Goal: Task Accomplishment & Management: Use online tool/utility

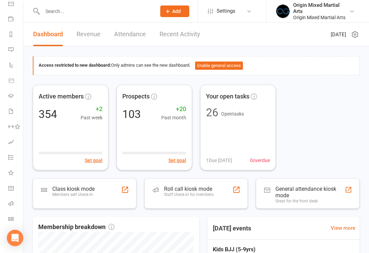
scroll to position [69, 0]
click at [88, 193] on div "Members self check-in" at bounding box center [73, 194] width 42 height 5
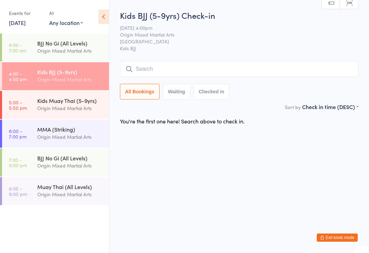
click at [36, 47] on link "6:00 - 7:00 am BJJ No Gi (All Levels) Origin Mixed Martial Arts" at bounding box center [55, 48] width 107 height 28
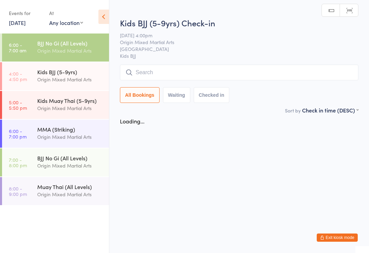
click at [44, 75] on div "Kids BJJ (5-9yrs)" at bounding box center [70, 72] width 66 height 8
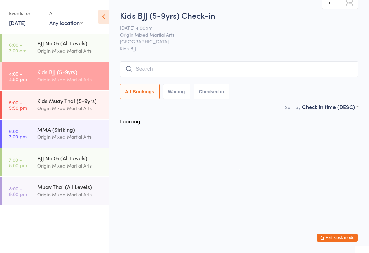
click at [298, 69] on input "search" at bounding box center [239, 69] width 239 height 16
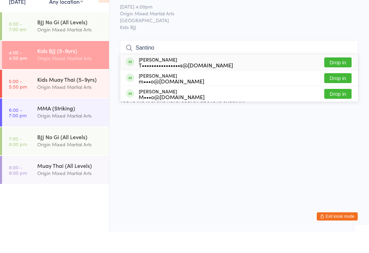
type input "Santino"
click at [343, 79] on button "Drop in" at bounding box center [337, 84] width 27 height 10
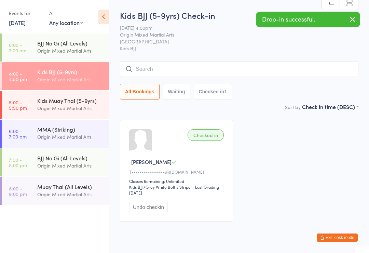
click at [143, 155] on div "Checked in Santino B T••••••••••••••••s@outlook.com Classes Remaining: Unlimite…" at bounding box center [176, 171] width 113 height 102
click at [331, 238] on button "Exit kiosk mode" at bounding box center [337, 238] width 41 height 8
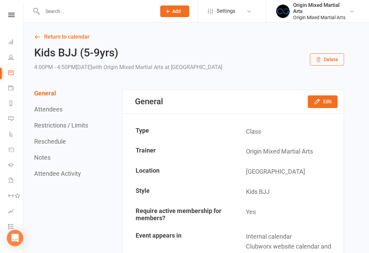
click at [52, 15] on input "text" at bounding box center [95, 11] width 111 height 10
click at [49, 13] on input "text" at bounding box center [95, 11] width 111 height 10
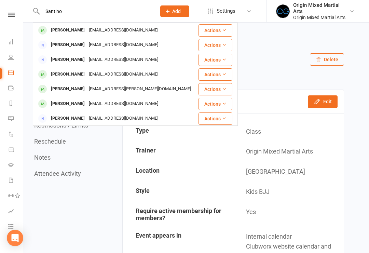
type input "Santino"
click at [60, 31] on div "[PERSON_NAME]" at bounding box center [68, 30] width 38 height 10
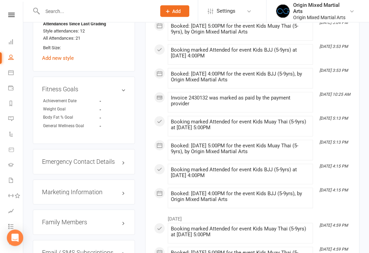
scroll to position [576, 0]
click at [66, 158] on h3 "Emergency Contact Details edit" at bounding box center [84, 161] width 84 height 7
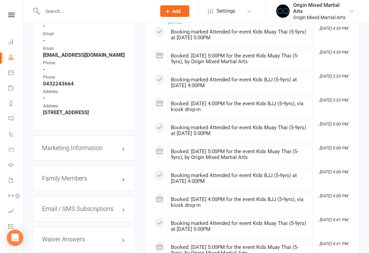
click at [52, 175] on h3 "Family Members" at bounding box center [84, 178] width 84 height 7
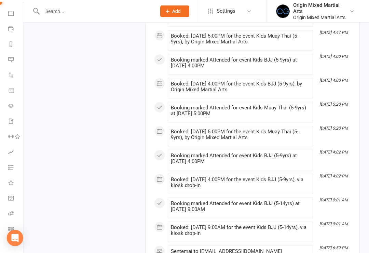
scroll to position [58, 0]
click at [10, 228] on icon at bounding box center [10, 229] width 5 height 5
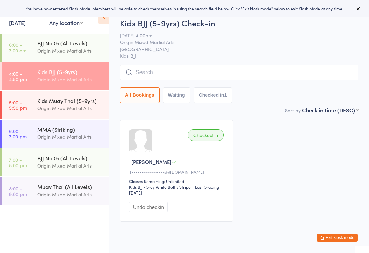
click at [307, 75] on input "search" at bounding box center [239, 73] width 239 height 16
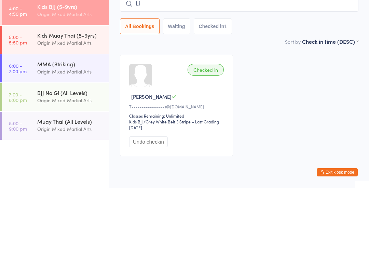
type input "L"
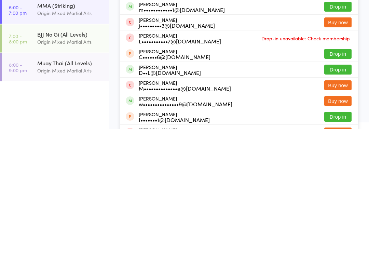
type input "Liam"
click at [340, 189] on button "Drop in" at bounding box center [337, 194] width 27 height 10
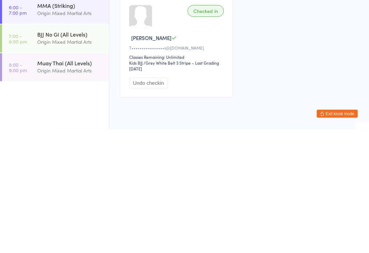
scroll to position [25, 0]
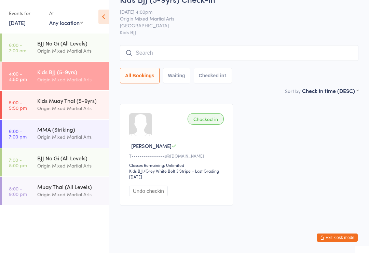
click at [287, 45] on input "search" at bounding box center [239, 53] width 239 height 16
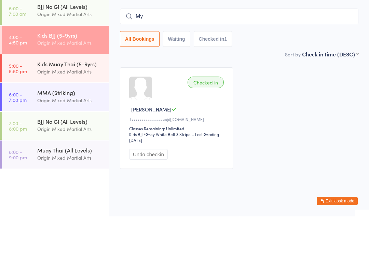
type input "M"
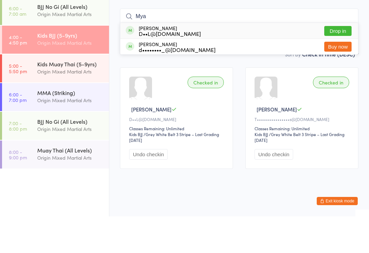
type input "Mya"
click at [344, 63] on button "Drop in" at bounding box center [337, 68] width 27 height 10
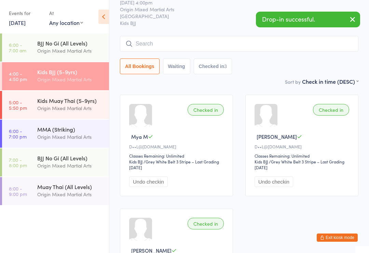
click at [332, 46] on input "search" at bounding box center [239, 44] width 239 height 16
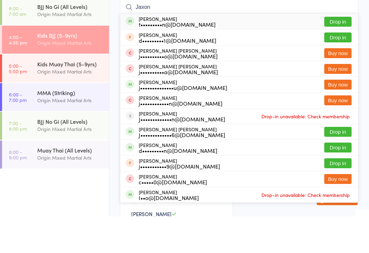
type input "Jaxon"
click at [342, 53] on button "Drop in" at bounding box center [337, 58] width 27 height 10
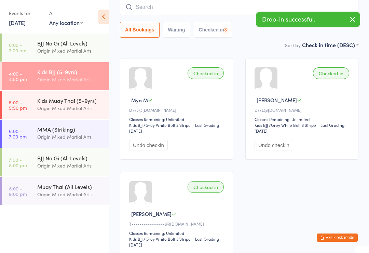
click at [315, 11] on input "search" at bounding box center [239, 7] width 239 height 16
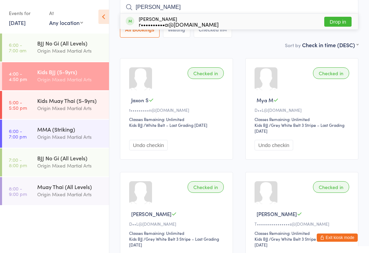
type input "Freddie"
click at [238, 21] on div "Freddie Tungka r••••••••••a@gmail.com Drop in" at bounding box center [239, 22] width 238 height 16
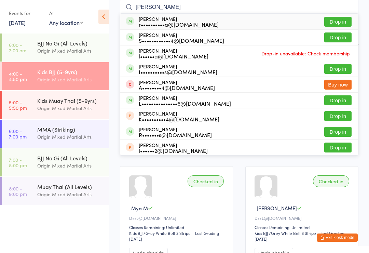
type input "lucy"
click at [345, 25] on button "Drop in" at bounding box center [337, 22] width 27 height 10
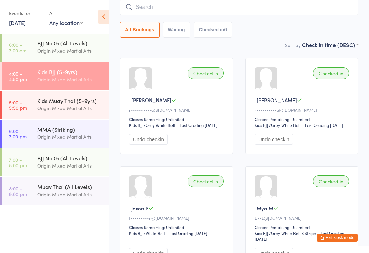
click at [330, 10] on input "search" at bounding box center [239, 7] width 239 height 16
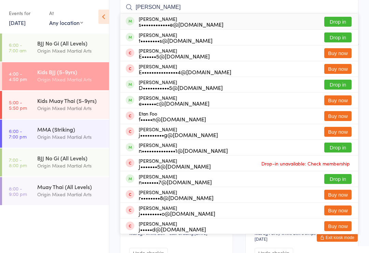
type input "Ethan"
click at [340, 22] on button "Drop in" at bounding box center [337, 22] width 27 height 10
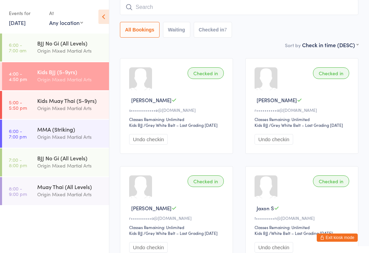
click at [320, 10] on input "search" at bounding box center [239, 7] width 239 height 16
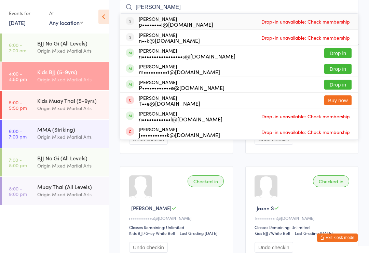
type input "Nicholas"
click at [339, 85] on button "Drop in" at bounding box center [337, 85] width 27 height 10
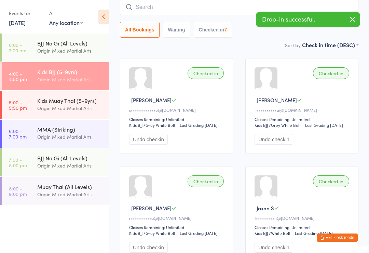
click at [240, 10] on input "search" at bounding box center [239, 7] width 239 height 16
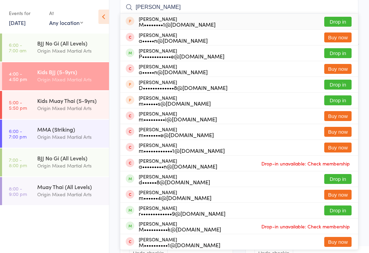
type input "Martin"
click at [342, 54] on button "Drop in" at bounding box center [337, 53] width 27 height 10
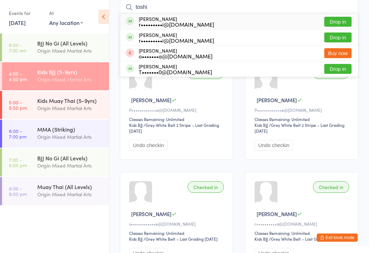
type input "toshi"
click at [343, 21] on button "Drop in" at bounding box center [337, 22] width 27 height 10
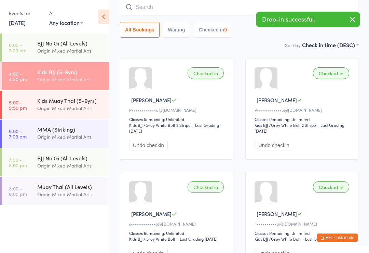
click at [267, 11] on input "search" at bounding box center [239, 7] width 239 height 16
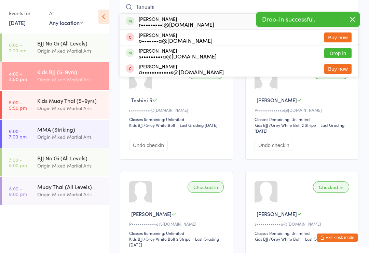
type input "Tanushi"
click at [239, 23] on div "Tanushi Raj r•••••••••i@yahoo.com Drop in" at bounding box center [239, 22] width 238 height 16
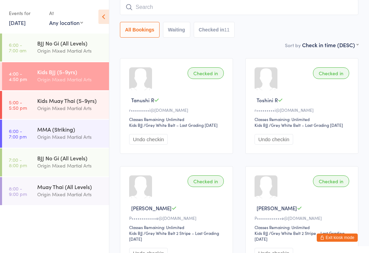
click at [167, 1] on input "search" at bounding box center [239, 7] width 239 height 16
click at [206, 8] on input "search" at bounding box center [239, 7] width 239 height 16
